Goal: Task Accomplishment & Management: Complete application form

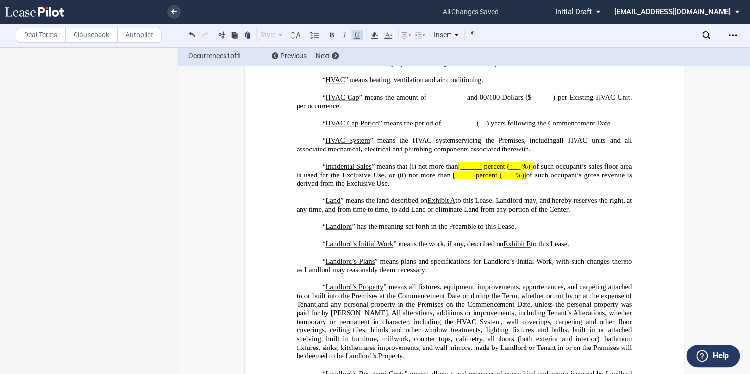
scroll to position [1764, 0]
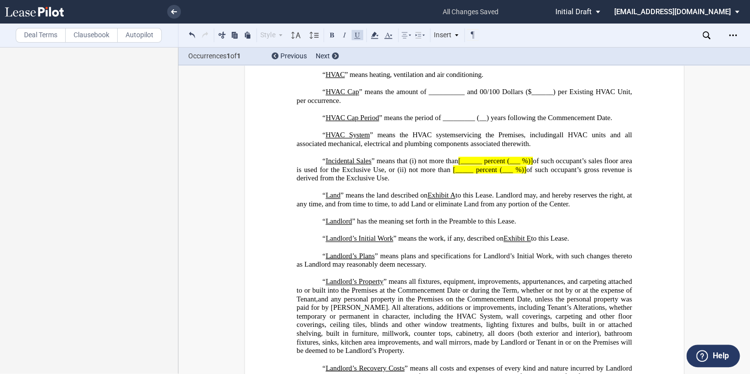
drag, startPoint x: 411, startPoint y: 220, endPoint x: 411, endPoint y: 231, distance: 10.8
click at [411, 182] on span "“ Incidental Sales ” means that (i) not more than [______ percent (___ %)] of s…" at bounding box center [464, 169] width 337 height 25
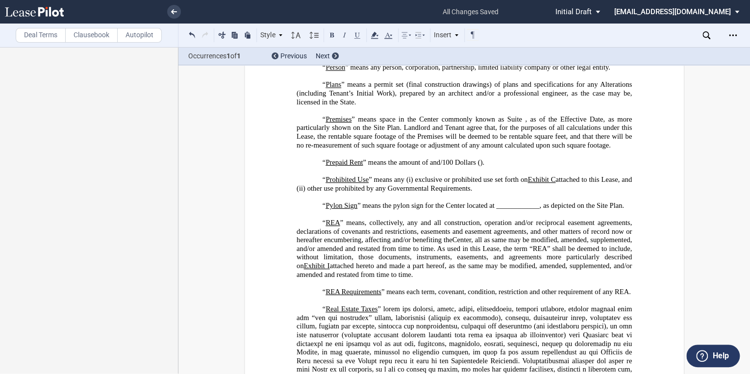
scroll to position [2939, 0]
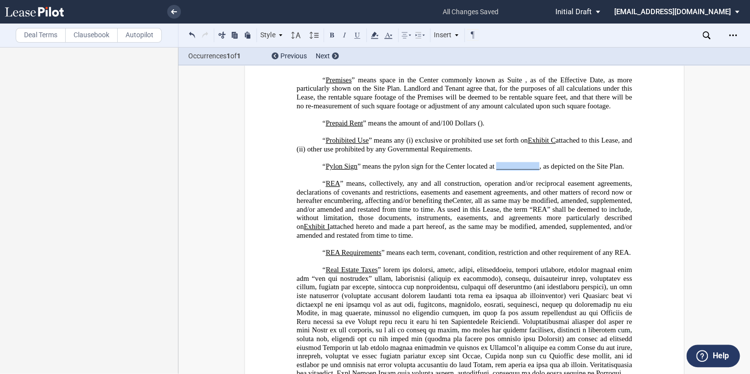
drag, startPoint x: 494, startPoint y: 235, endPoint x: 535, endPoint y: 233, distance: 41.2
click at [535, 170] on span "﻿“ Pylon Sign ” means the pylon sign for the Center located at ____________, as…" at bounding box center [472, 166] width 301 height 8
click at [372, 36] on icon at bounding box center [374, 35] width 12 height 12
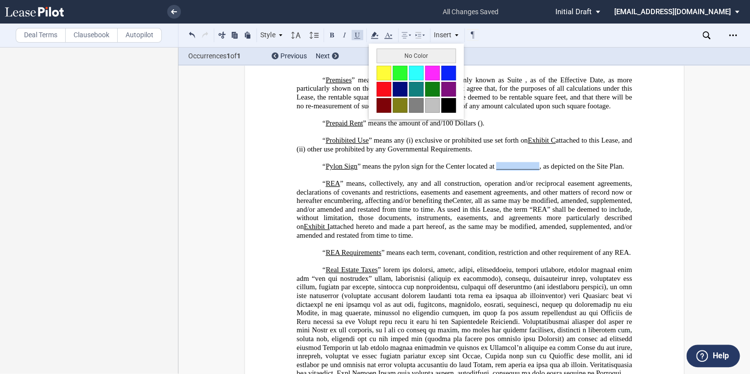
drag, startPoint x: 386, startPoint y: 72, endPoint x: 413, endPoint y: 88, distance: 32.1
click at [386, 71] on button at bounding box center [383, 73] width 15 height 15
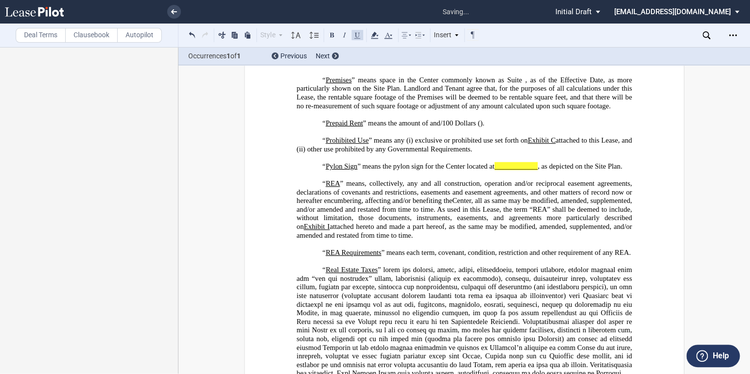
click at [511, 137] on p "﻿" at bounding box center [463, 132] width 335 height 9
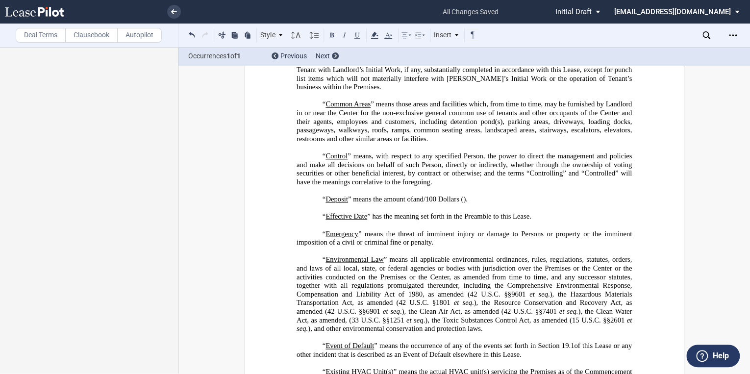
scroll to position [705, 0]
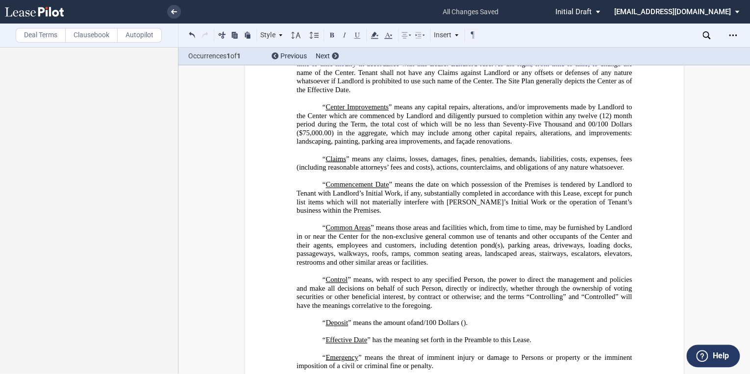
click at [31, 37] on label "Deal Terms" at bounding box center [41, 35] width 50 height 15
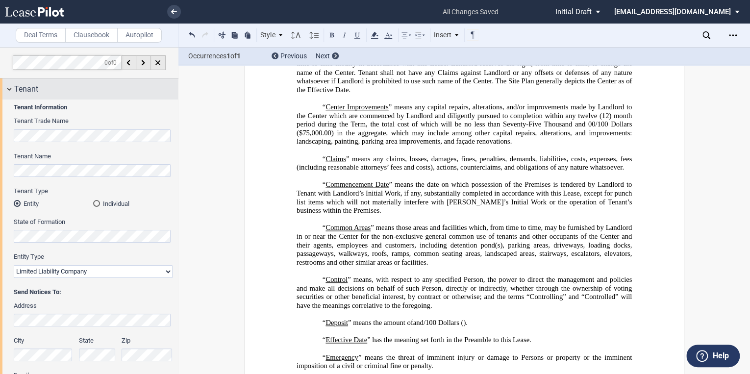
click at [10, 87] on div "Tenant" at bounding box center [89, 88] width 178 height 21
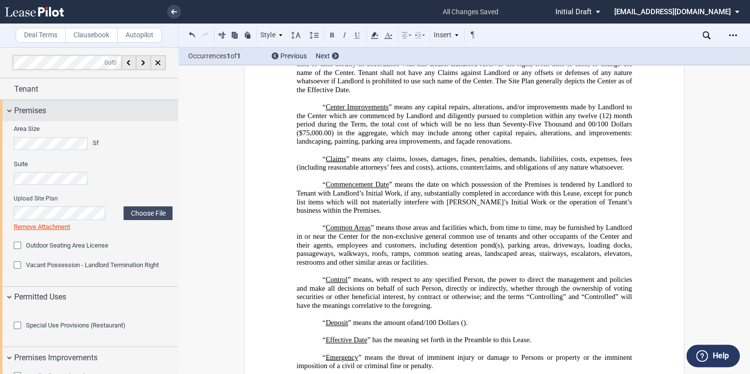
click at [9, 109] on div "Premises" at bounding box center [89, 110] width 178 height 21
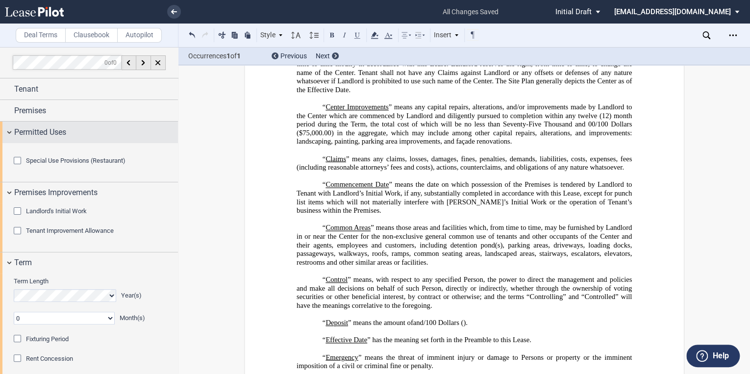
click at [10, 132] on div "Permitted Uses" at bounding box center [89, 131] width 178 height 21
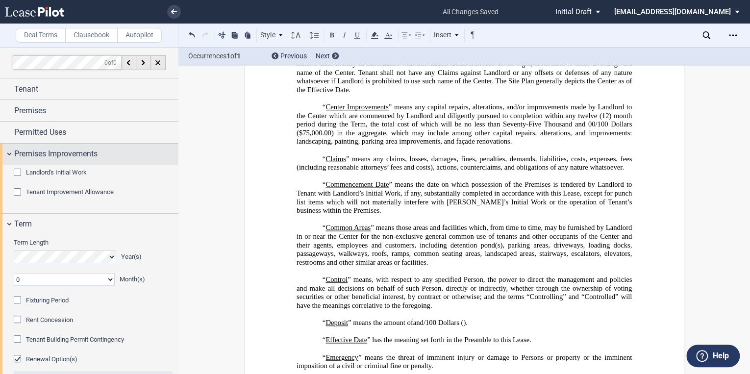
click at [8, 151] on div "Premises Improvements" at bounding box center [89, 154] width 178 height 21
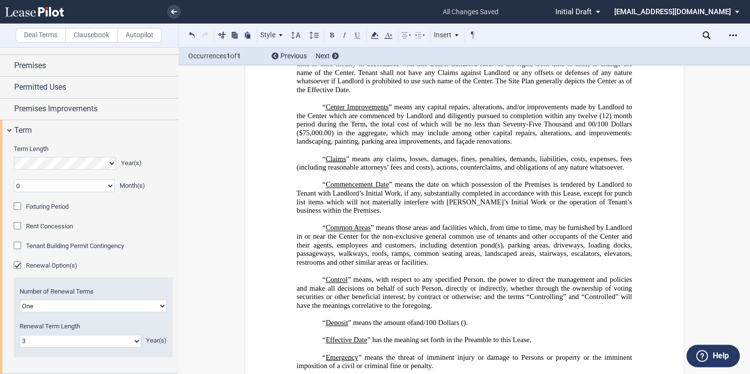
scroll to position [39, 0]
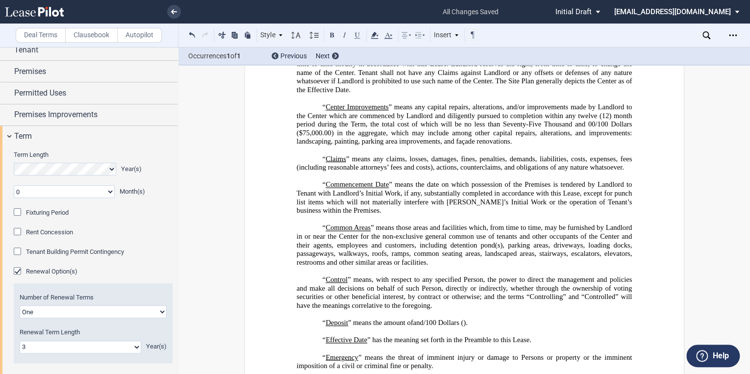
click at [18, 250] on div "Tenant Building Permit Contingency" at bounding box center [19, 252] width 10 height 10
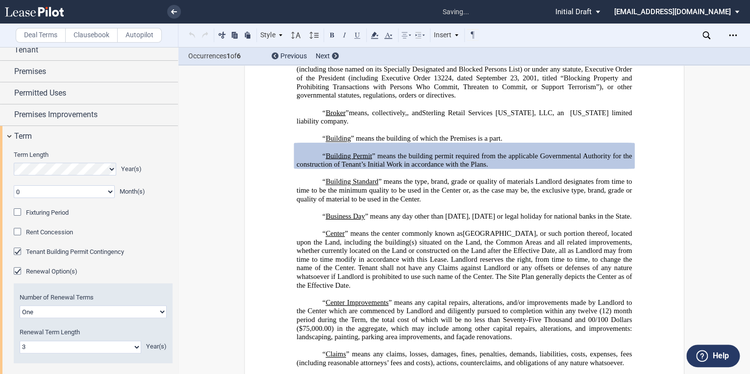
scroll to position [536, 0]
click at [18, 250] on div "Tenant Building Permit Contingency" at bounding box center [19, 252] width 10 height 10
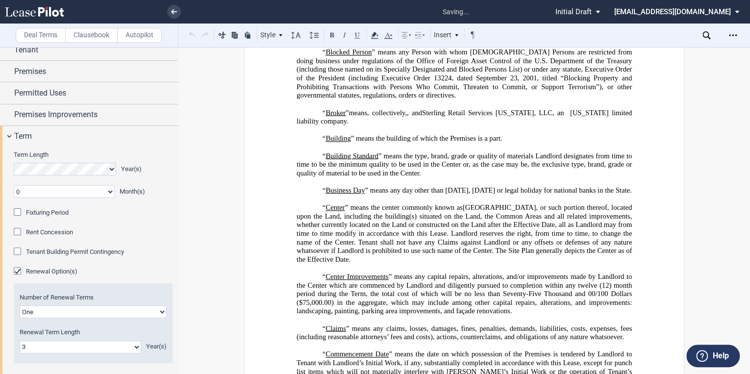
click at [22, 211] on div "Fixturing Period" at bounding box center [19, 213] width 10 height 10
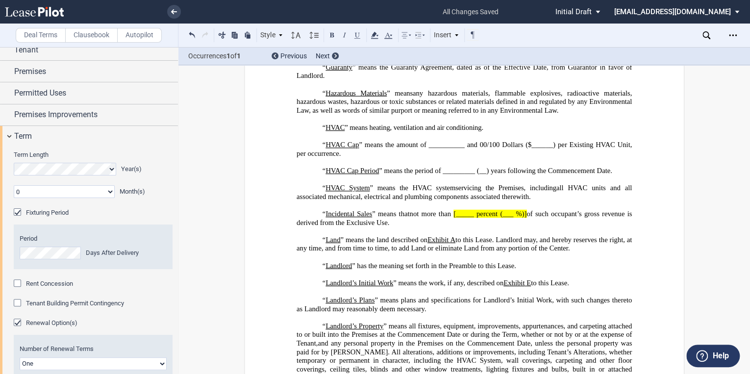
scroll to position [1710, 0]
drag, startPoint x: 429, startPoint y: 207, endPoint x: 445, endPoint y: 206, distance: 15.7
click at [445, 158] on span "” means the amount of __________ and 00/100 Dollars ($______) per Existing HVAC…" at bounding box center [464, 149] width 337 height 17
click at [439, 158] on span "” means the amount of __________ and 00/100 Dollars ($______) per Existing HVAC…" at bounding box center [464, 149] width 337 height 17
click at [428, 158] on span "” means the amount of __________ and 00/100 Dollars ($______) per Existing HVAC…" at bounding box center [464, 149] width 337 height 17
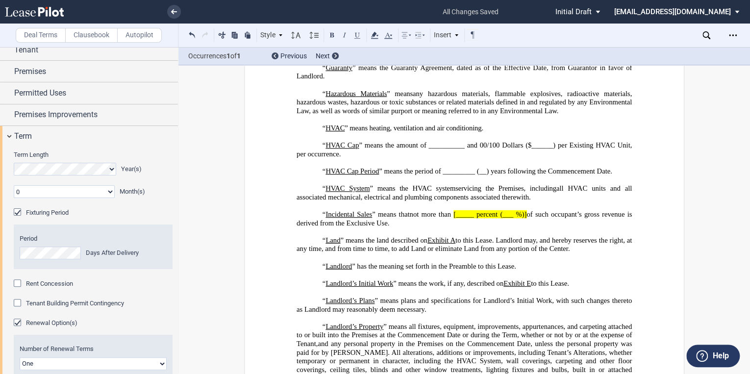
click at [426, 158] on span "” means the amount of __________ and 00/100 Dollars ($______) per Existing HVAC…" at bounding box center [464, 149] width 337 height 17
drag, startPoint x: 426, startPoint y: 205, endPoint x: 438, endPoint y: 205, distance: 12.2
click at [438, 158] on span "” means the amount of __________ and 00/100 Dollars ($______) per Existing HVAC…" at bounding box center [464, 149] width 337 height 17
click at [530, 158] on span "” means the amount of Two Thousand and 00/100 Dollars ($______) per Existing HV…" at bounding box center [464, 149] width 337 height 17
drag, startPoint x: 441, startPoint y: 230, endPoint x: 471, endPoint y: 231, distance: 29.9
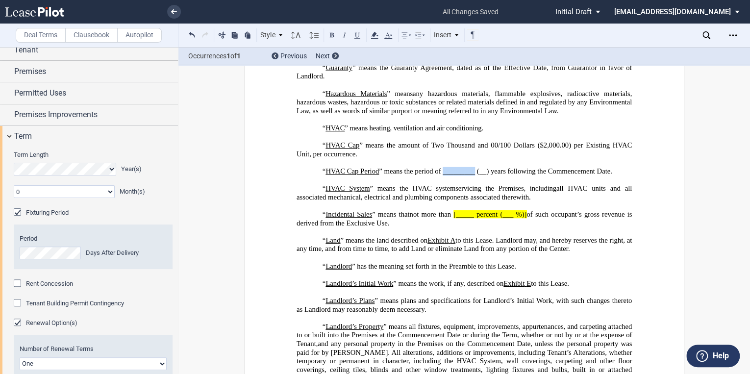
click at [471, 175] on span "” means the period of _________ (__) years following the Commencement Date." at bounding box center [495, 171] width 233 height 8
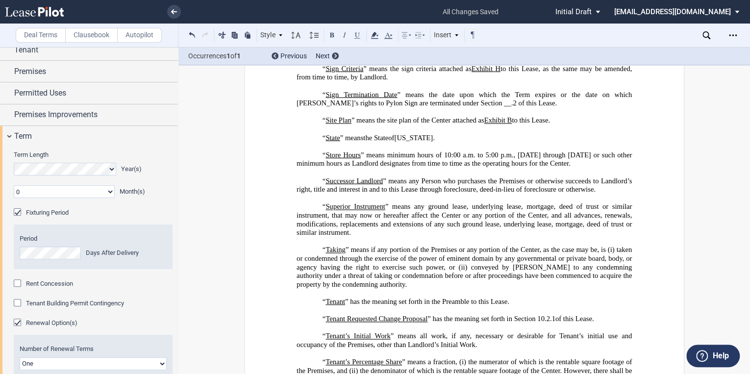
scroll to position [3532, 0]
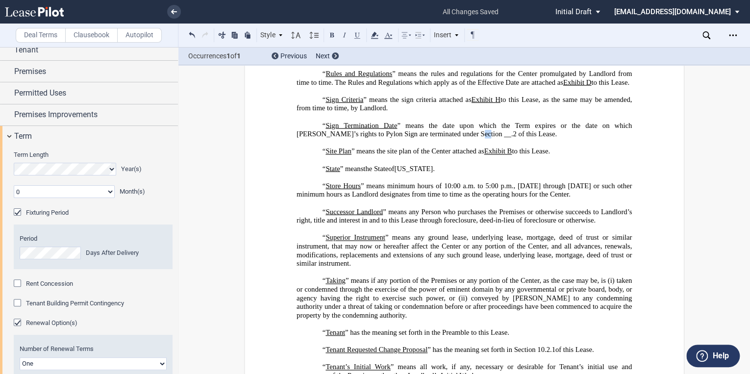
drag, startPoint x: 419, startPoint y: 212, endPoint x: 426, endPoint y: 211, distance: 6.4
click at [426, 138] on span "﻿“ Sign Termination Date ” means the date upon which the Term expires or the da…" at bounding box center [464, 129] width 337 height 17
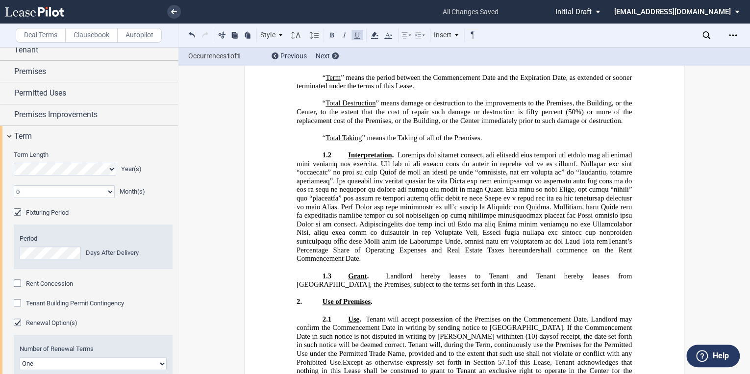
scroll to position [4081, 0]
drag, startPoint x: 439, startPoint y: 127, endPoint x: 486, endPoint y: 127, distance: 47.0
click at [486, 63] on span "﻿“ Tenant’s Sign Panel ” means one (1) [single][double]-sided panel on the Pylo…" at bounding box center [464, 55] width 337 height 17
click at [376, 34] on icon at bounding box center [374, 35] width 12 height 12
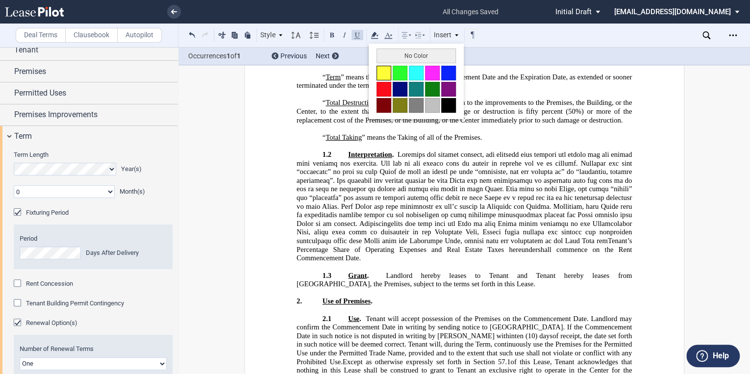
click at [384, 68] on button at bounding box center [383, 73] width 15 height 15
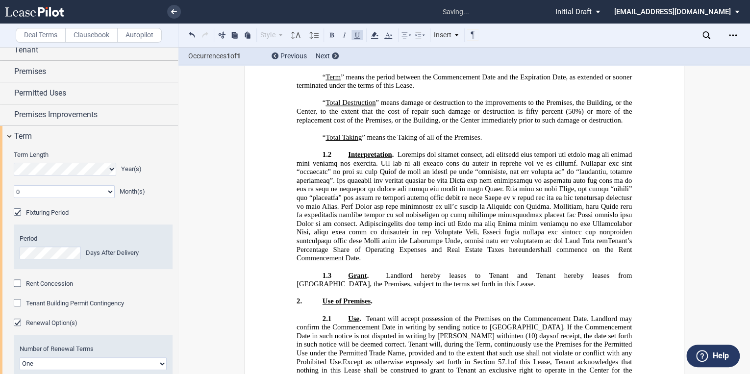
click at [525, 90] on p "“ Term ” means the period between the Commencement Date and the Expiration Date…" at bounding box center [463, 81] width 335 height 17
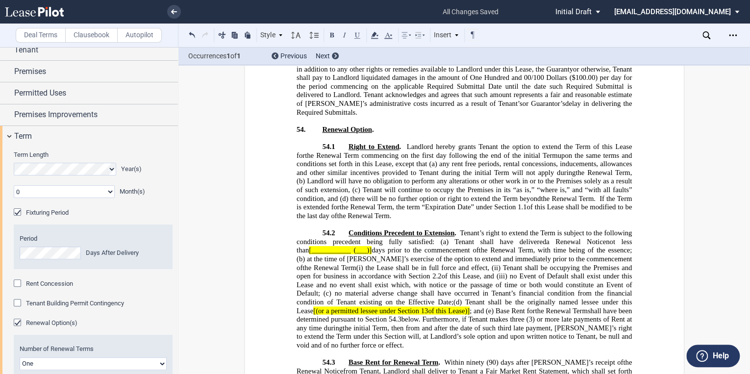
scroll to position [15956, 0]
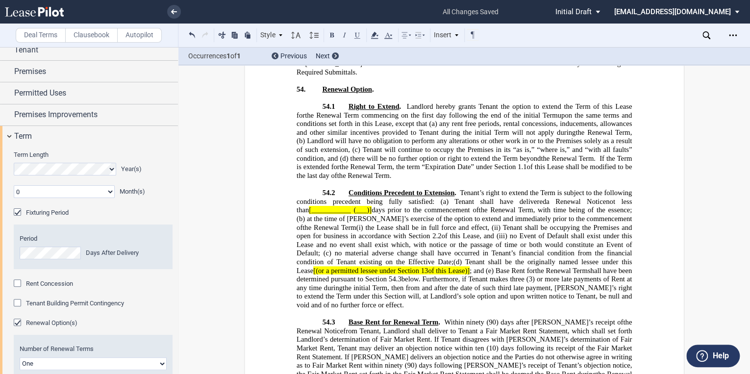
click at [324, 206] on span "[___________" at bounding box center [330, 210] width 42 height 8
drag, startPoint x: 294, startPoint y: 111, endPoint x: 347, endPoint y: 113, distance: 52.9
click at [347, 197] on span "not less than [___________ (___)] days prior to the commencement of" at bounding box center [464, 205] width 337 height 17
click at [353, 206] on span "(___)]" at bounding box center [362, 210] width 18 height 8
drag, startPoint x: 296, startPoint y: 112, endPoint x: 335, endPoint y: 112, distance: 39.2
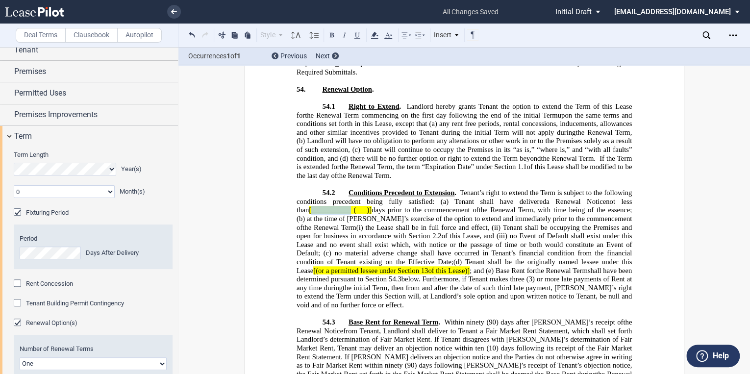
click at [335, 206] on span "[___________" at bounding box center [330, 210] width 42 height 8
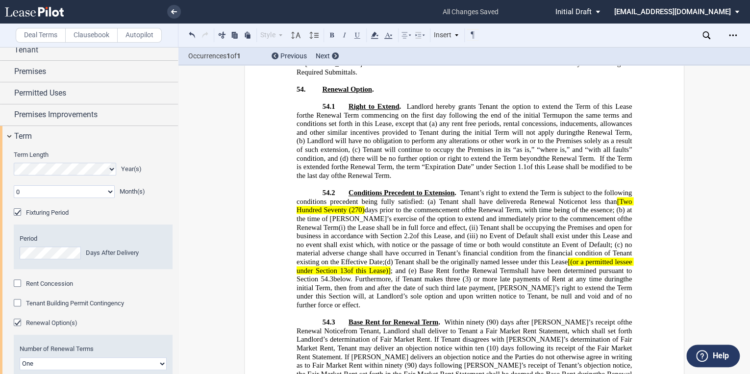
click at [614, 197] on span "[Two Hundred Seventy" at bounding box center [464, 205] width 337 height 17
drag, startPoint x: 544, startPoint y: 165, endPoint x: 374, endPoint y: 172, distance: 170.2
click at [374, 257] on span "(d) Tenant shall be the originally named lessee under this Lease [(or a permitt…" at bounding box center [464, 265] width 337 height 17
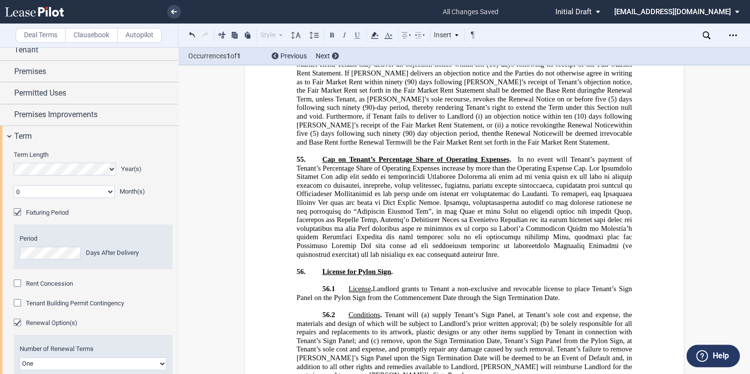
scroll to position [16270, 0]
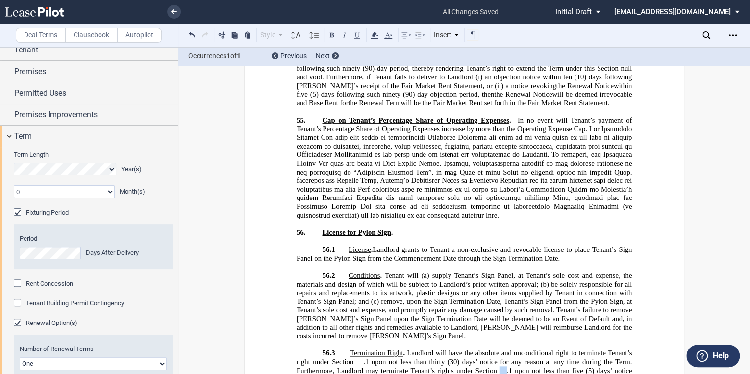
drag, startPoint x: 496, startPoint y: 274, endPoint x: 504, endPoint y: 274, distance: 8.3
click at [504, 349] on span "Landlord will have the absolute and unconditional right to terminate Tenant’s r…" at bounding box center [464, 366] width 337 height 34
drag, startPoint x: 353, startPoint y: 265, endPoint x: 360, endPoint y: 265, distance: 7.4
click at [360, 349] on span "Landlord will have the absolute and unconditional right to terminate Tenant’s r…" at bounding box center [464, 366] width 337 height 34
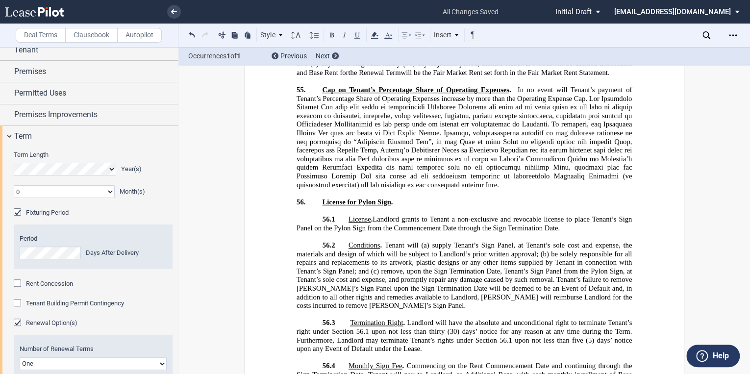
scroll to position [16309, 0]
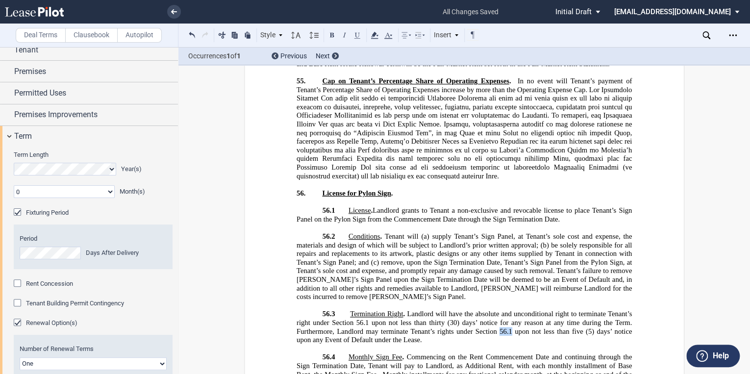
drag, startPoint x: 496, startPoint y: 235, endPoint x: 508, endPoint y: 234, distance: 11.8
click at [508, 310] on span "Landlord will have the absolute and unconditional right to terminate Tenant’s r…" at bounding box center [464, 327] width 337 height 34
click at [374, 33] on use at bounding box center [373, 35] width 7 height 7
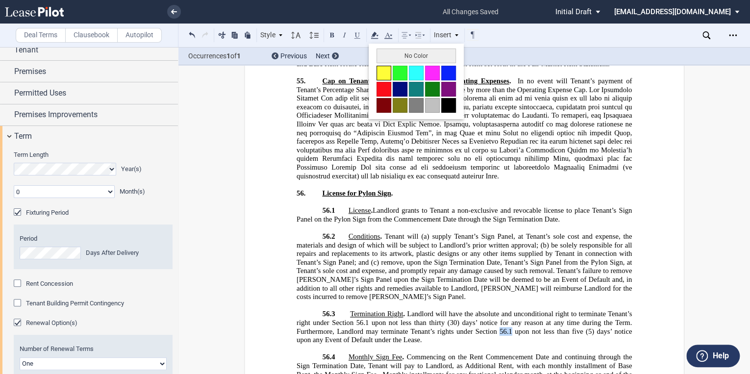
click at [384, 68] on button at bounding box center [383, 73] width 15 height 15
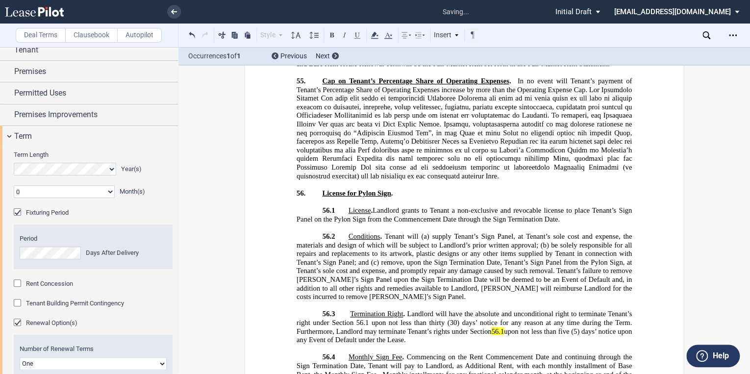
click at [365, 310] on span "Landlord will have the absolute and unconditional right to terminate Tenant’s r…" at bounding box center [464, 327] width 337 height 34
drag, startPoint x: 354, startPoint y: 227, endPoint x: 364, endPoint y: 227, distance: 10.3
click at [364, 310] on span "Landlord will have the absolute and unconditional right to terminate Tenant’s r…" at bounding box center [464, 327] width 337 height 34
click at [374, 33] on use at bounding box center [373, 35] width 7 height 7
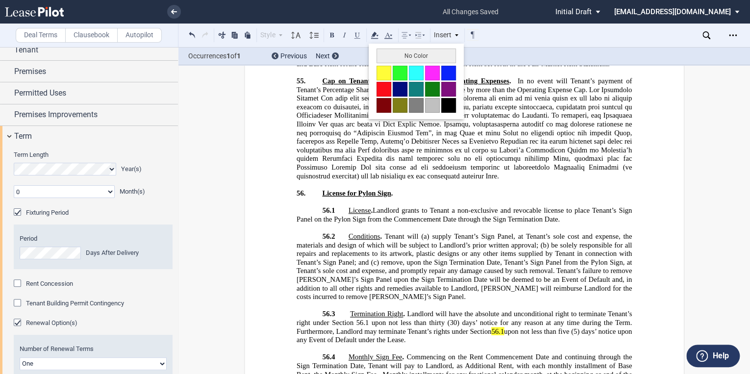
click at [379, 71] on button at bounding box center [383, 73] width 15 height 15
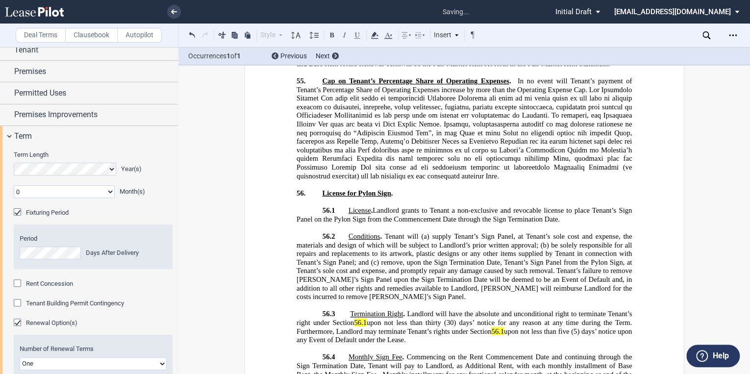
click at [473, 301] on p "​" at bounding box center [463, 305] width 335 height 9
click at [469, 353] on span "Commencing on the Rent Commencement Date and continuing through the Sign Termin…" at bounding box center [464, 370] width 337 height 34
click at [617, 353] on span "Commencing on the first day following [DATE] (12th) month follwign the Rent Com…" at bounding box center [464, 374] width 337 height 43
click at [609, 353] on span "Commencing on the first day following [DATE] (12th) month follwign the Rent Com…" at bounding box center [464, 374] width 337 height 43
click at [600, 353] on span "Commencing on the first day following [DATE] (12th) month follwign the Rent Com…" at bounding box center [464, 374] width 337 height 43
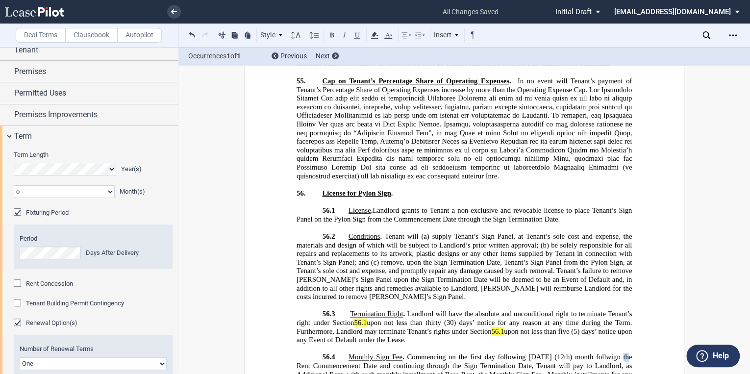
drag, startPoint x: 604, startPoint y: 259, endPoint x: 610, endPoint y: 259, distance: 6.9
click at [610, 353] on span "Commencing on the first day following [DATE] (12th) month follwign the Rent Com…" at bounding box center [464, 374] width 337 height 43
click at [611, 353] on span "Commencing on the first day following [DATE] (12th) month follwign the Rent Com…" at bounding box center [464, 374] width 337 height 43
click at [617, 353] on span "Commencing on the first day following [DATE] (12th) month follwign the Rent Com…" at bounding box center [464, 374] width 337 height 43
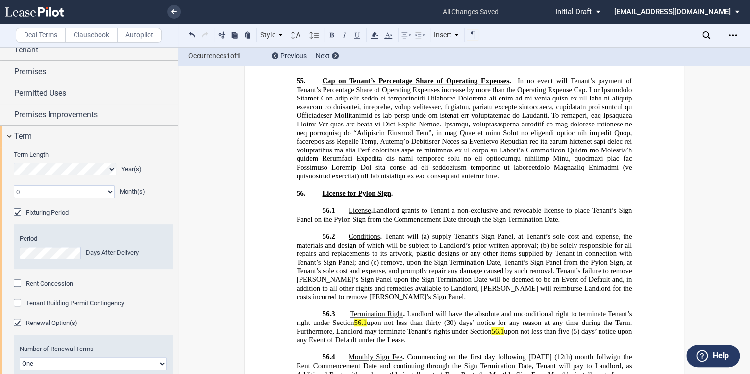
click at [617, 353] on span "Commencing on the first day following [DATE] (12th) month follwign the Rent Com…" at bounding box center [464, 374] width 337 height 43
click at [606, 353] on span "Commencing on the first day following [DATE] (12th) month follwing the Rent Com…" at bounding box center [464, 374] width 337 height 43
drag, startPoint x: 601, startPoint y: 260, endPoint x: 630, endPoint y: 258, distance: 28.9
click at [630, 353] on span "Commencing on the first day following [DATE] (12th) month following the Rent Co…" at bounding box center [464, 374] width 337 height 43
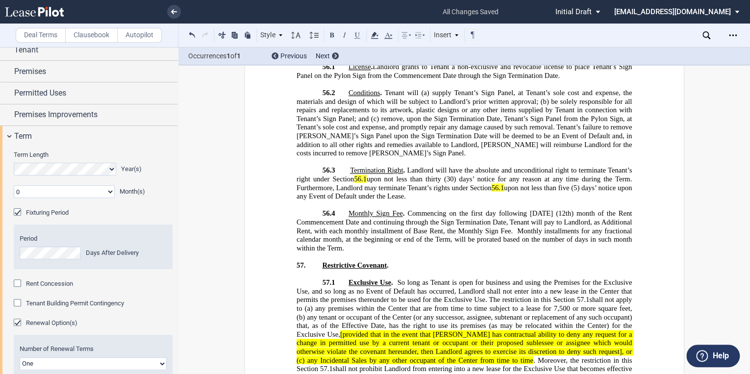
scroll to position [16466, 0]
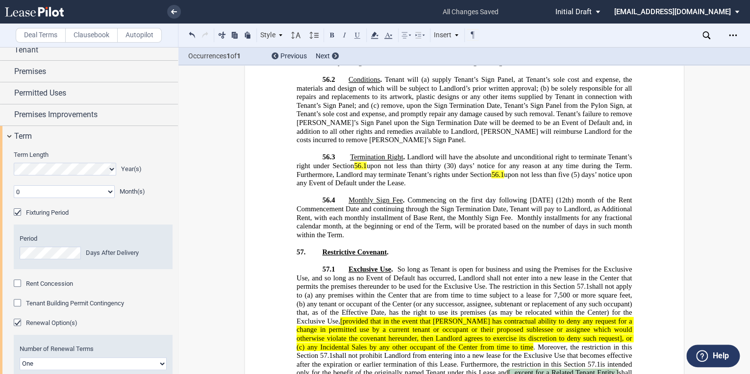
drag, startPoint x: 437, startPoint y: 276, endPoint x: 545, endPoint y: 278, distance: 108.3
click at [545, 368] on span "[, except for a Related Tenant Entity,]" at bounding box center [563, 372] width 110 height 8
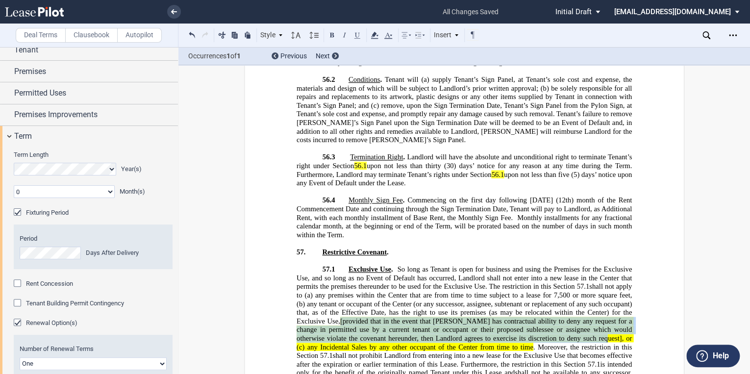
drag, startPoint x: 340, startPoint y: 226, endPoint x: 565, endPoint y: 243, distance: 225.0
click at [565, 317] on span "[provided that in the event that [PERSON_NAME] has contractual ability to deny …" at bounding box center [464, 334] width 337 height 34
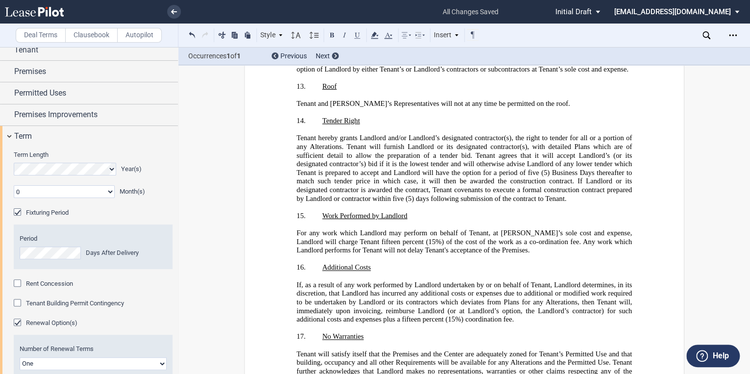
scroll to position [22580, 0]
